Goal: Information Seeking & Learning: Learn about a topic

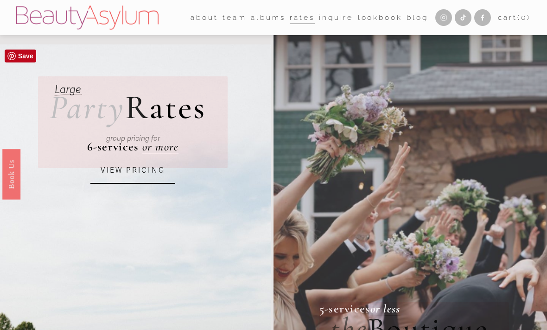
click at [123, 172] on link "VIEW PRICING" at bounding box center [132, 171] width 85 height 26
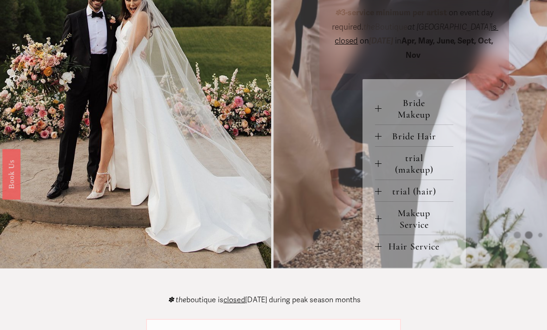
scroll to position [366, 0]
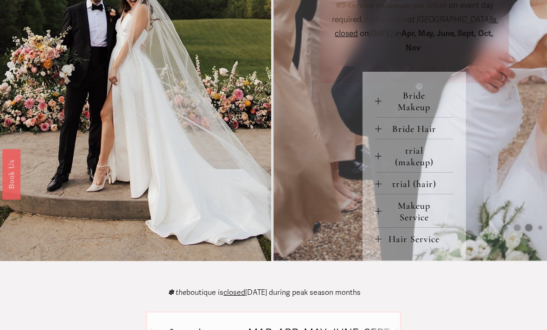
click at [379, 212] on div at bounding box center [378, 211] width 6 height 0
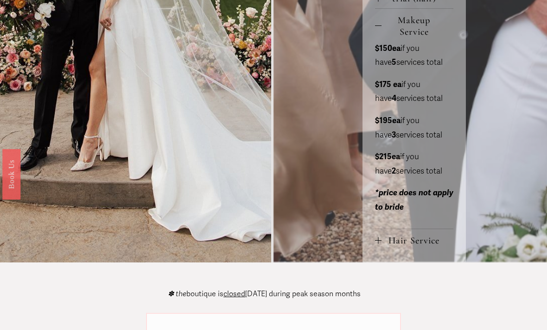
scroll to position [534, 0]
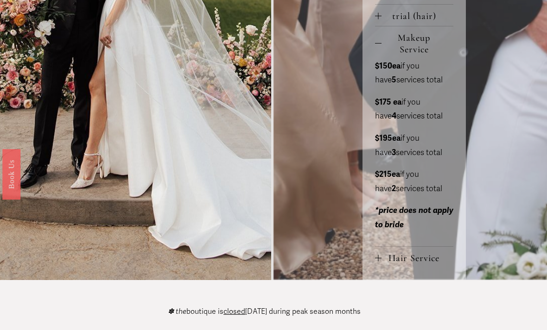
click at [396, 264] on span "Hair Service" at bounding box center [417, 258] width 72 height 12
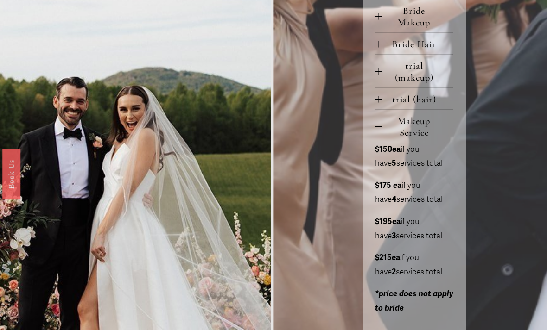
scroll to position [362, 0]
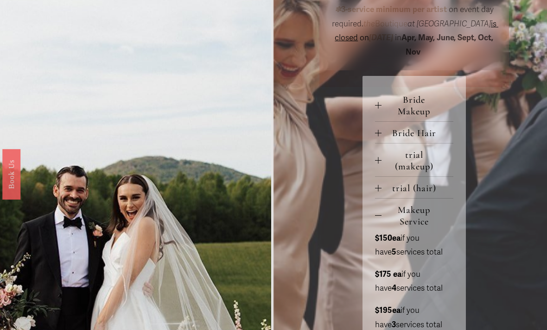
click at [385, 139] on span "Bride Hair" at bounding box center [417, 133] width 72 height 12
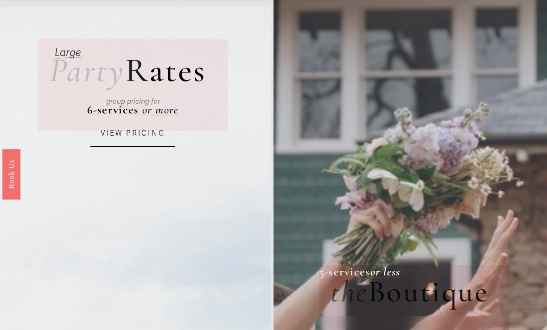
scroll to position [0, 0]
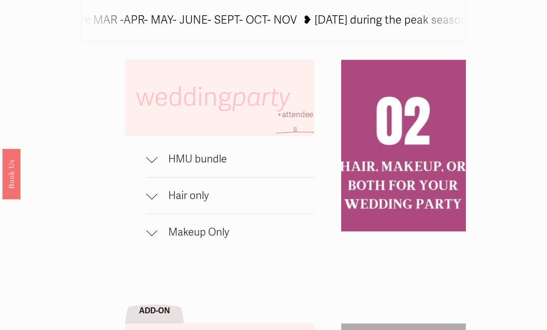
scroll to position [485, 0]
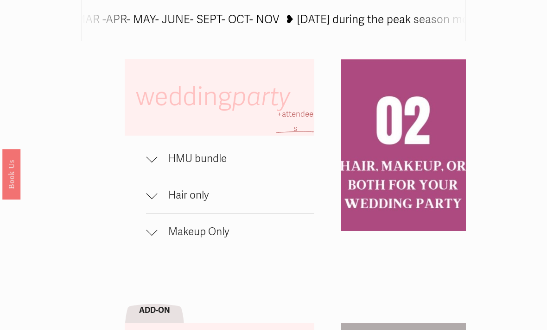
click at [154, 159] on div at bounding box center [151, 156] width 11 height 11
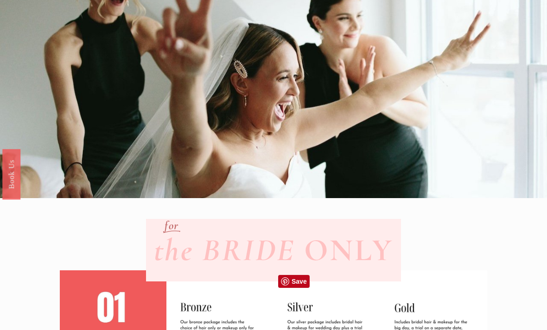
scroll to position [0, 0]
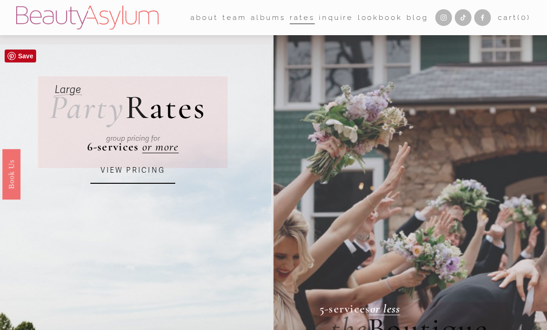
click at [153, 170] on link "VIEW PRICING" at bounding box center [132, 171] width 85 height 26
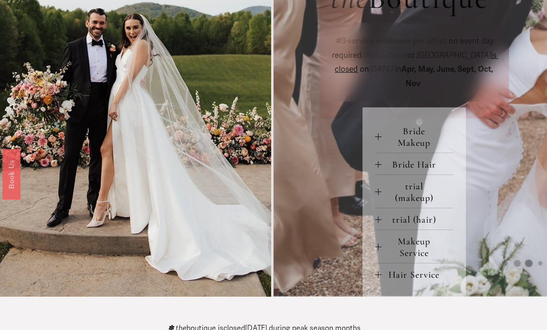
scroll to position [330, 0]
click at [379, 251] on div at bounding box center [378, 248] width 6 height 6
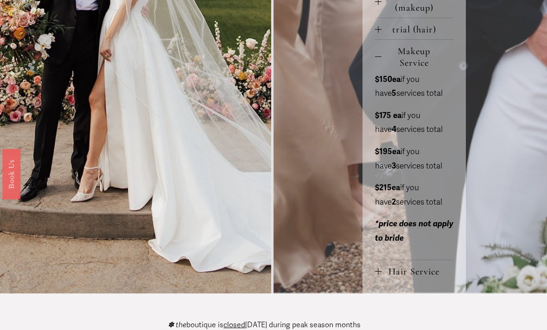
scroll to position [523, 0]
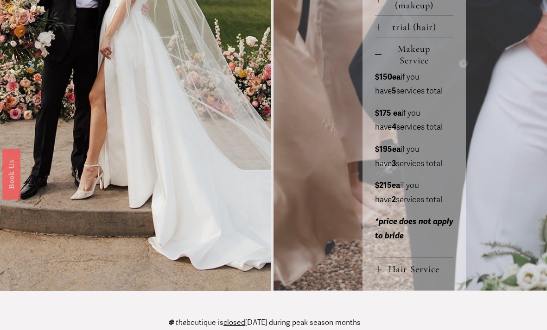
click at [380, 272] on div at bounding box center [378, 269] width 6 height 6
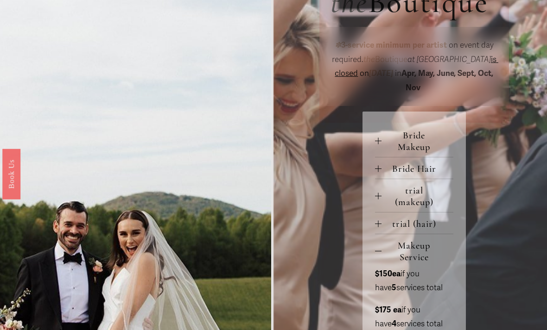
scroll to position [327, 0]
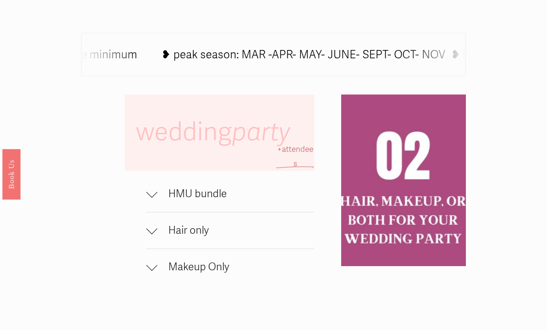
scroll to position [451, 0]
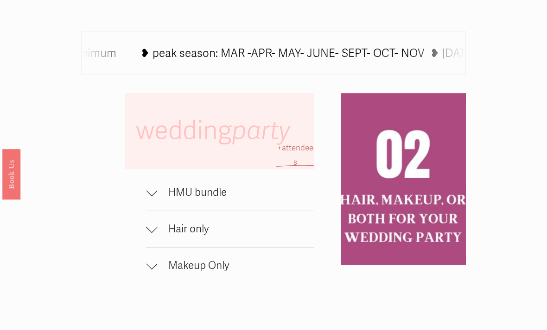
click at [153, 194] on div at bounding box center [151, 190] width 11 height 11
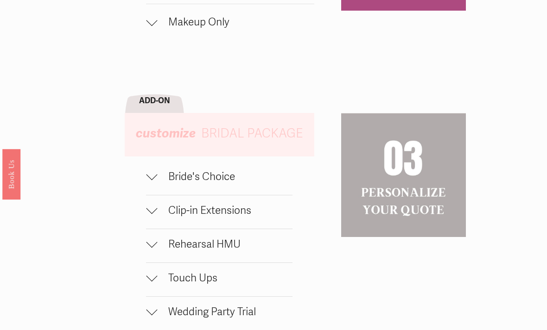
scroll to position [760, 0]
click at [155, 176] on div at bounding box center [151, 174] width 11 height 11
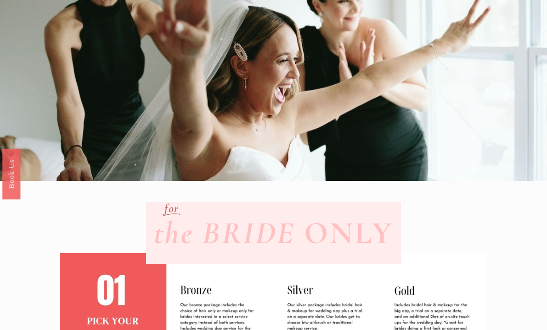
scroll to position [0, 0]
